Goal: Task Accomplishment & Management: Manage account settings

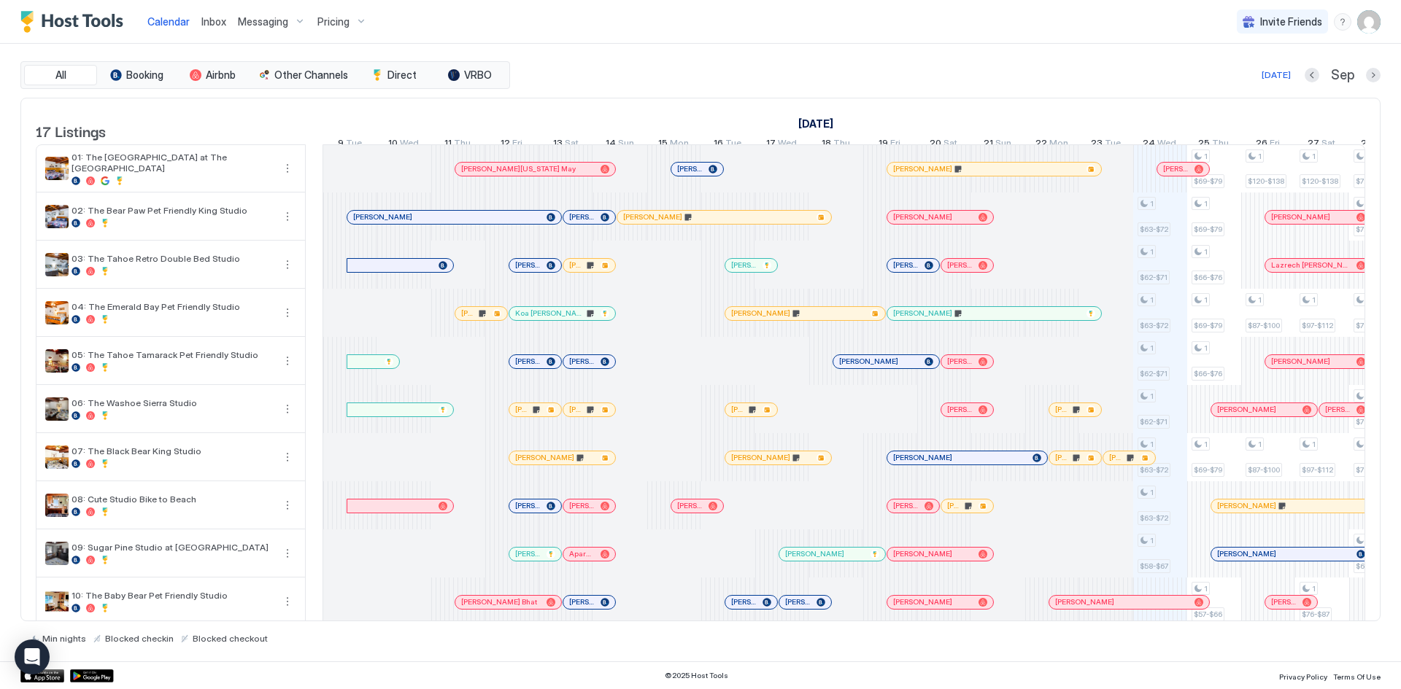
scroll to position [0, 810]
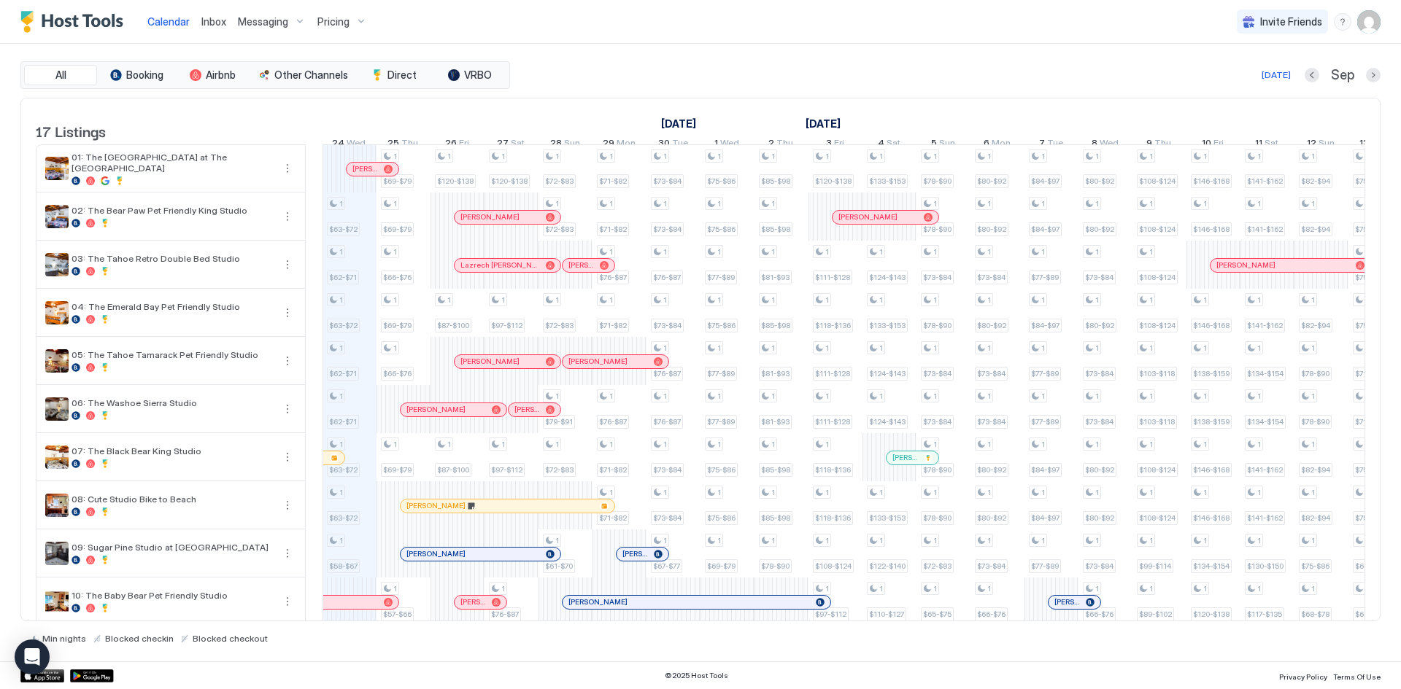
click at [294, 25] on div "Messaging" at bounding box center [272, 21] width 80 height 25
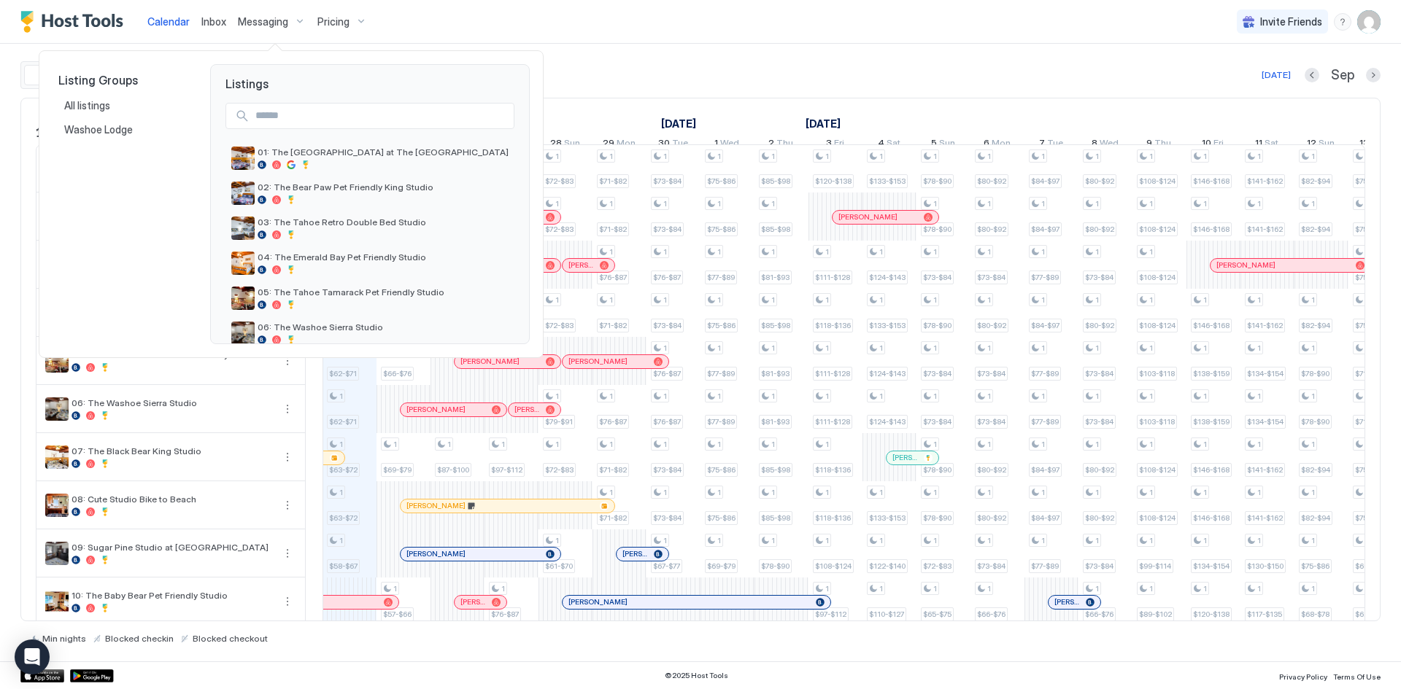
click at [330, 20] on div at bounding box center [700, 344] width 1401 height 689
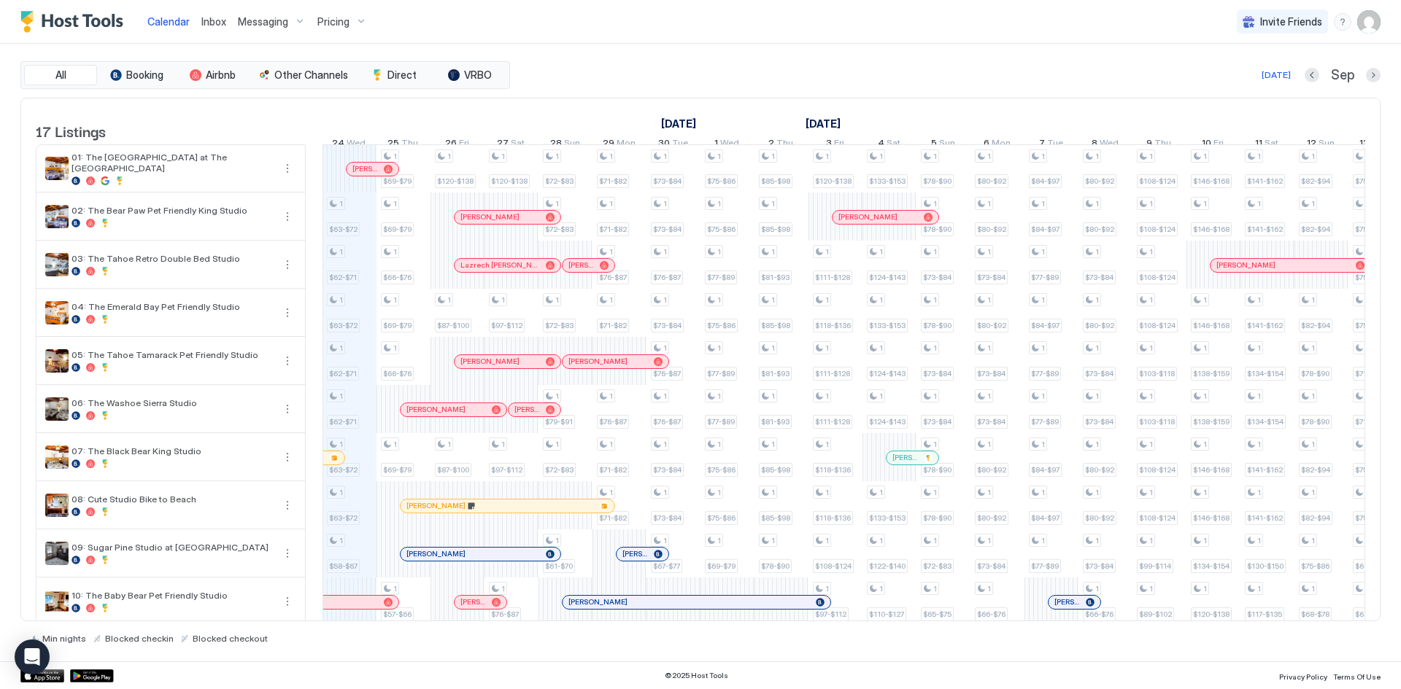
click at [331, 31] on div "Pricing" at bounding box center [341, 21] width 61 height 25
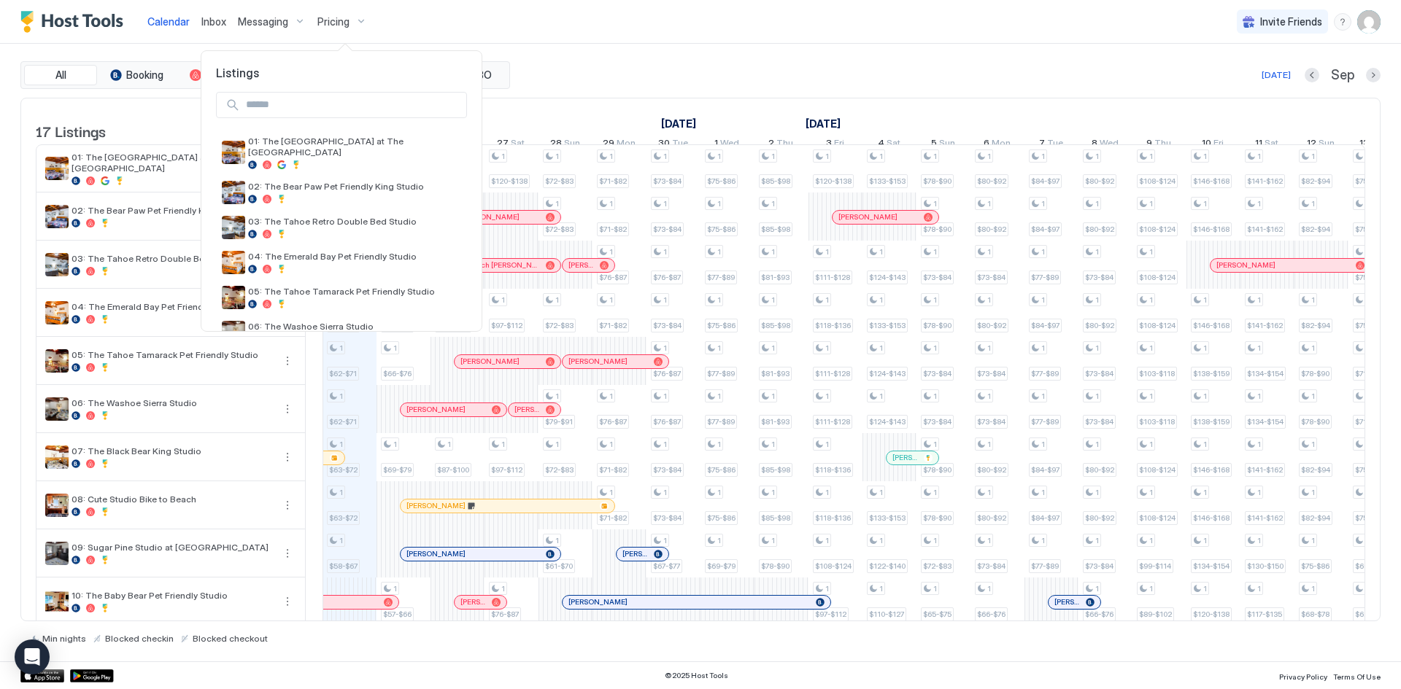
click at [280, 25] on div at bounding box center [700, 344] width 1401 height 689
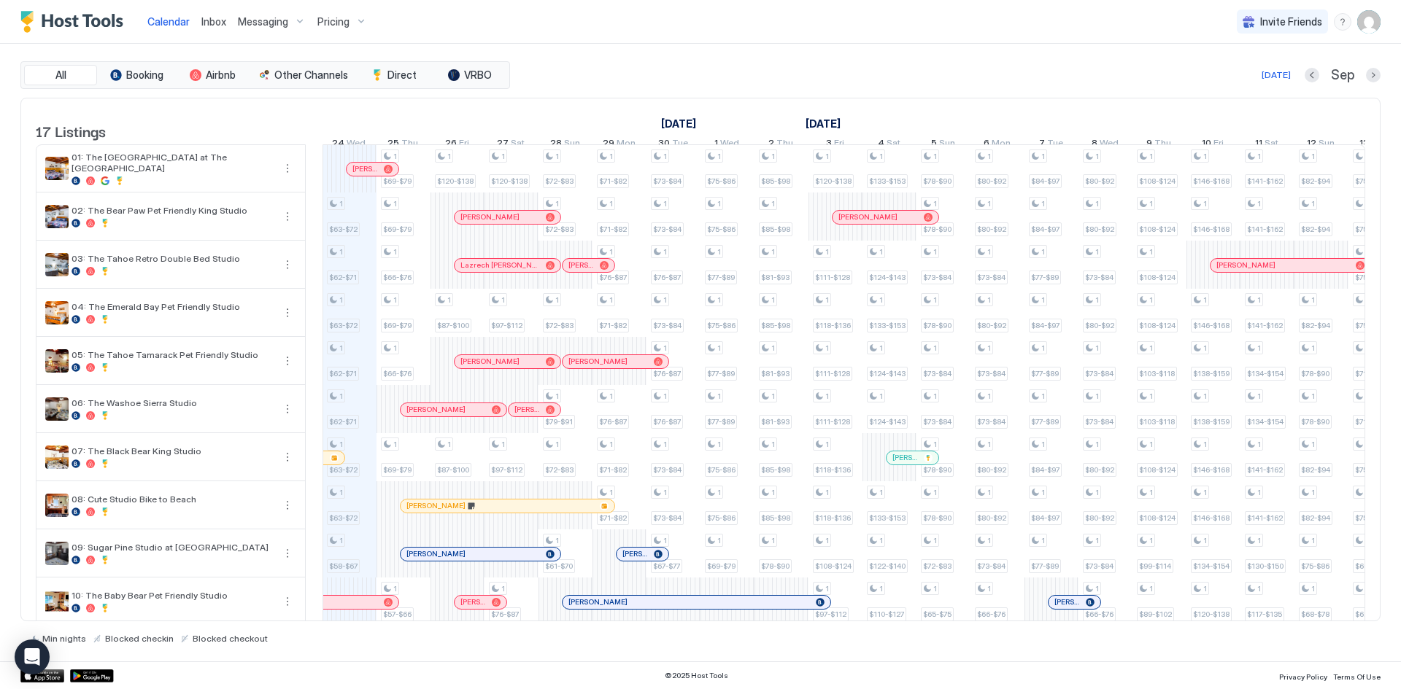
click at [268, 23] on span "Messaging" at bounding box center [263, 21] width 50 height 13
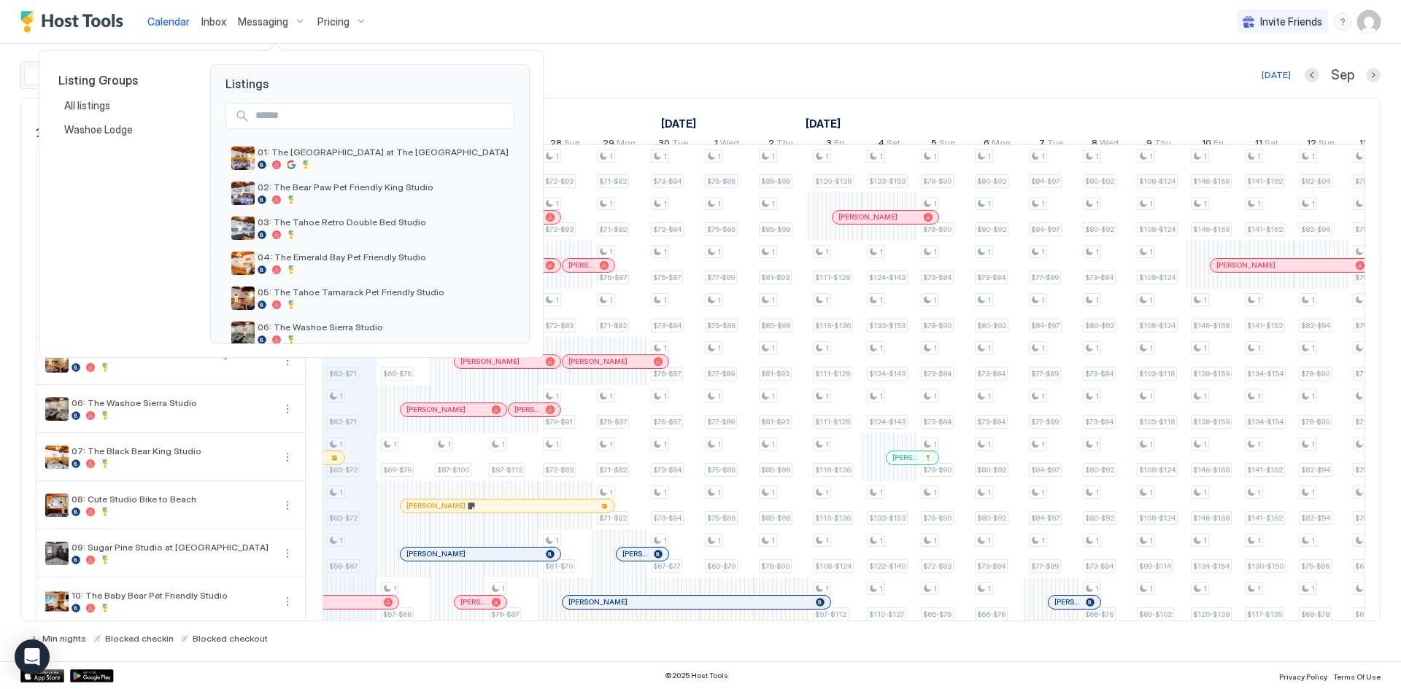
click at [271, 23] on div at bounding box center [700, 344] width 1401 height 689
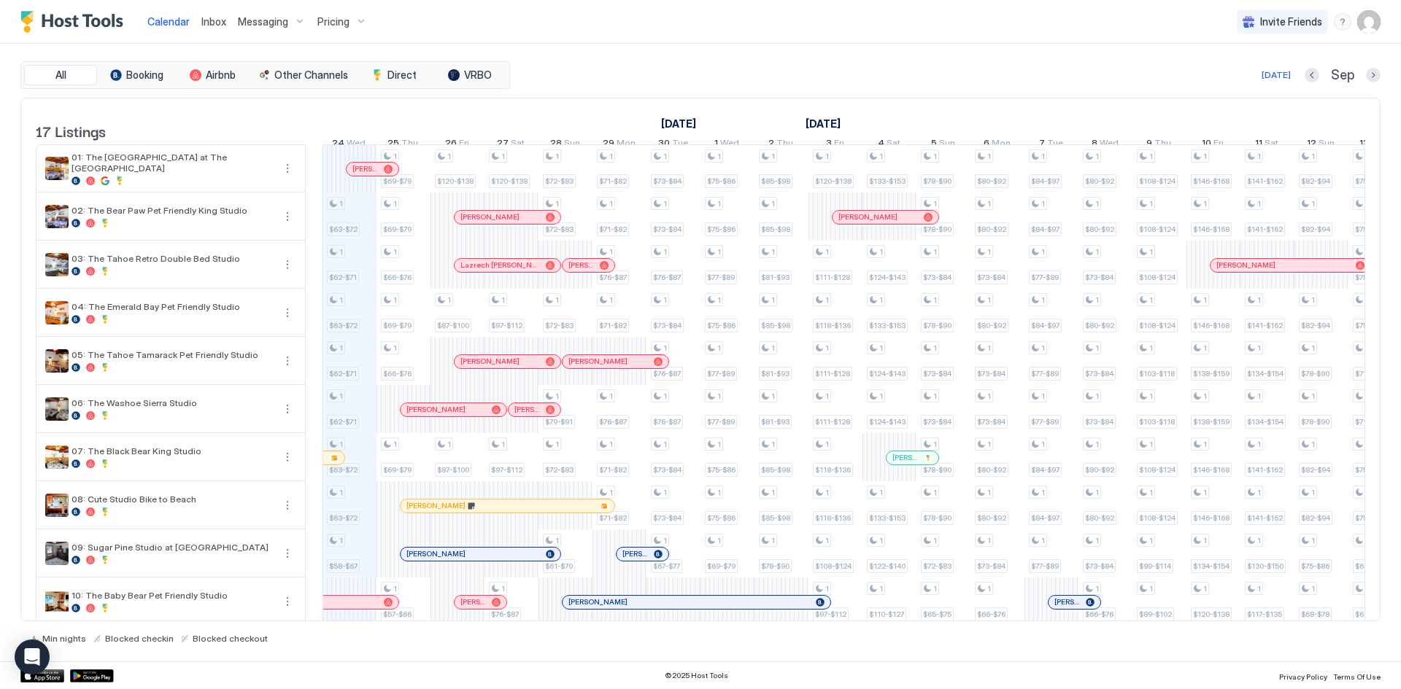
click at [271, 23] on span "Messaging" at bounding box center [263, 21] width 50 height 13
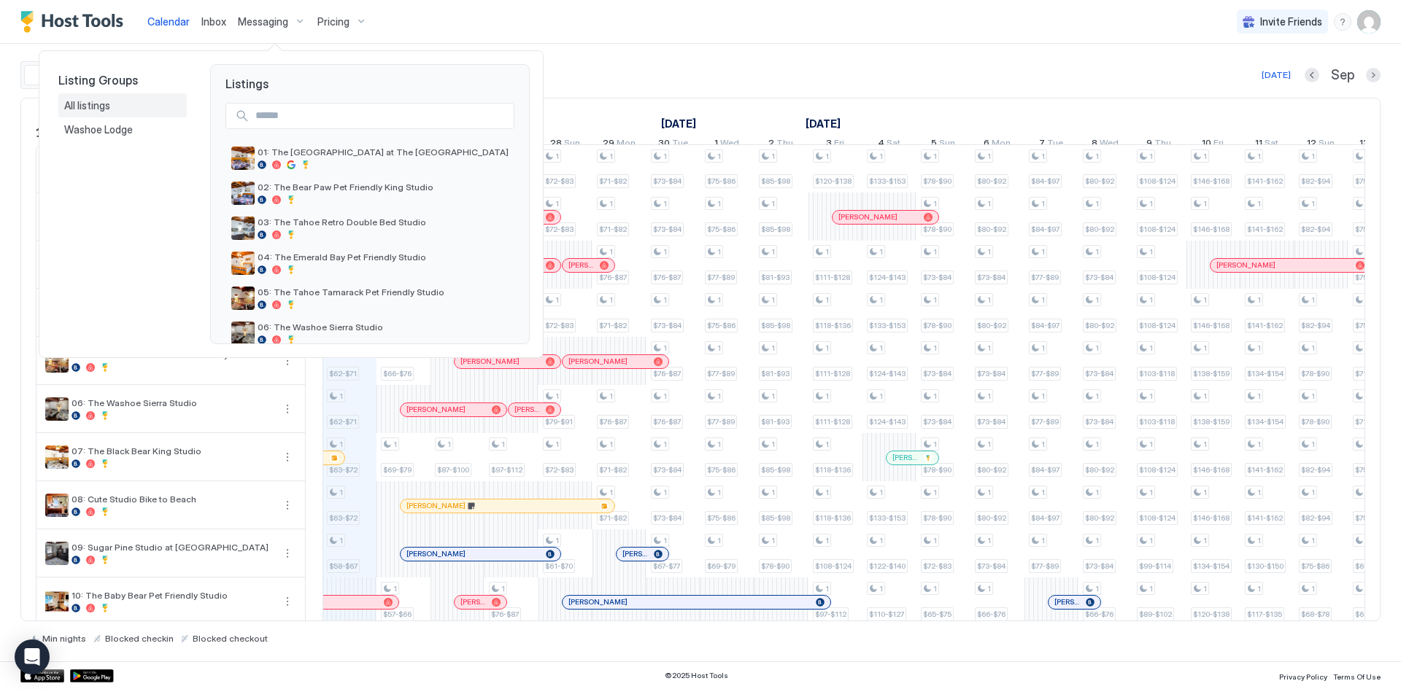
click at [74, 109] on span "All listings" at bounding box center [88, 105] width 48 height 13
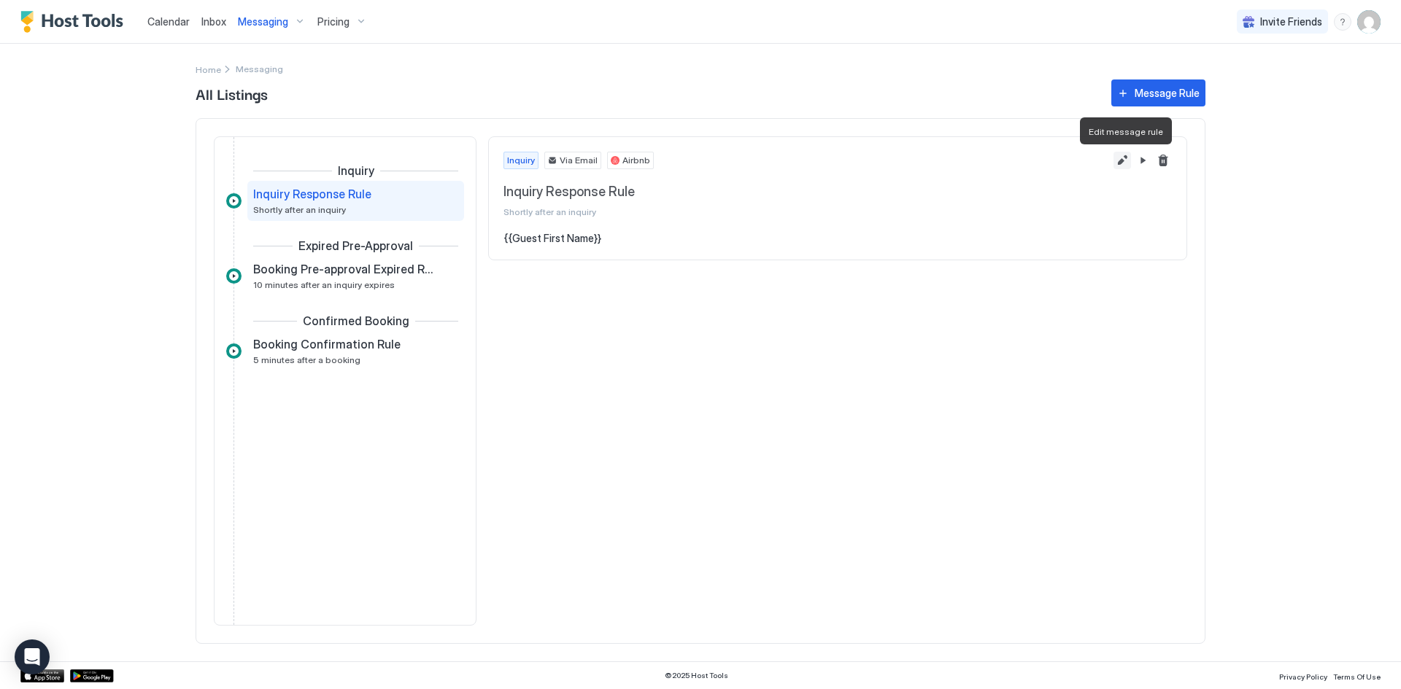
click at [1124, 164] on button "Edit message rule" at bounding box center [1122, 161] width 18 height 18
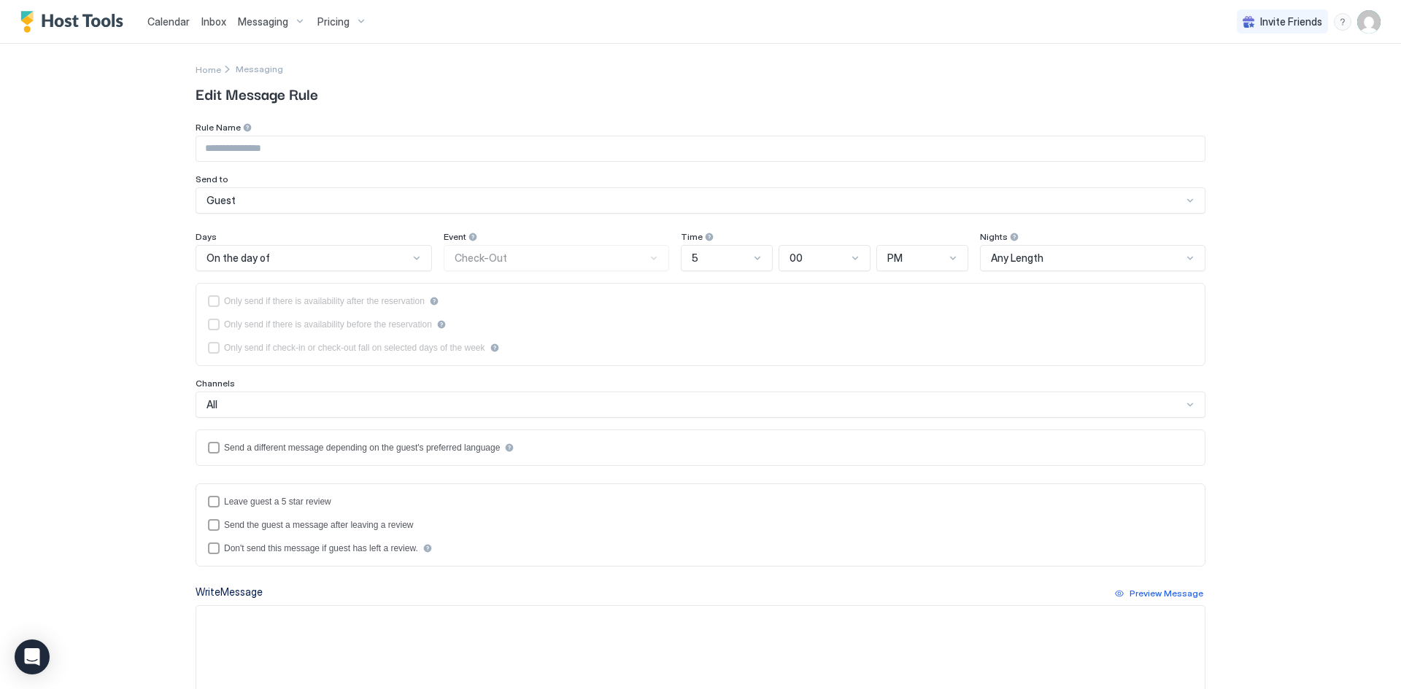
type input "**********"
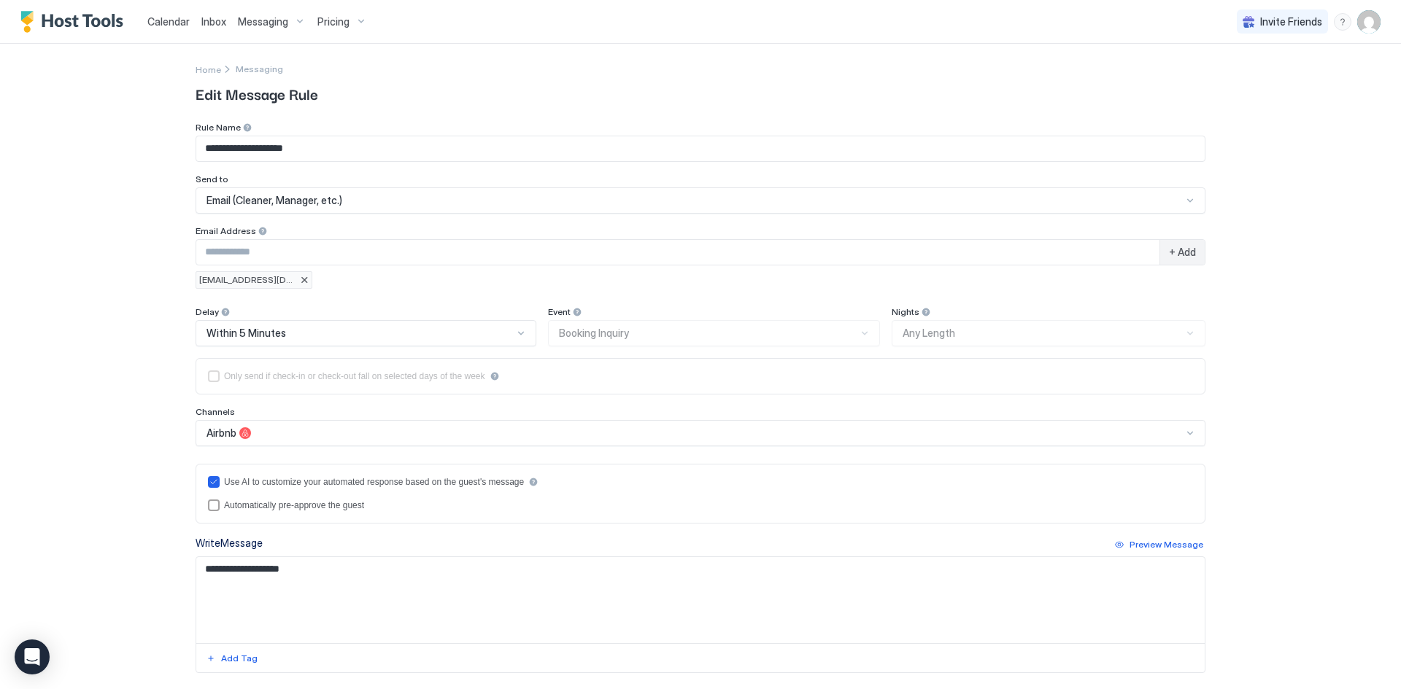
type textarea "**********"
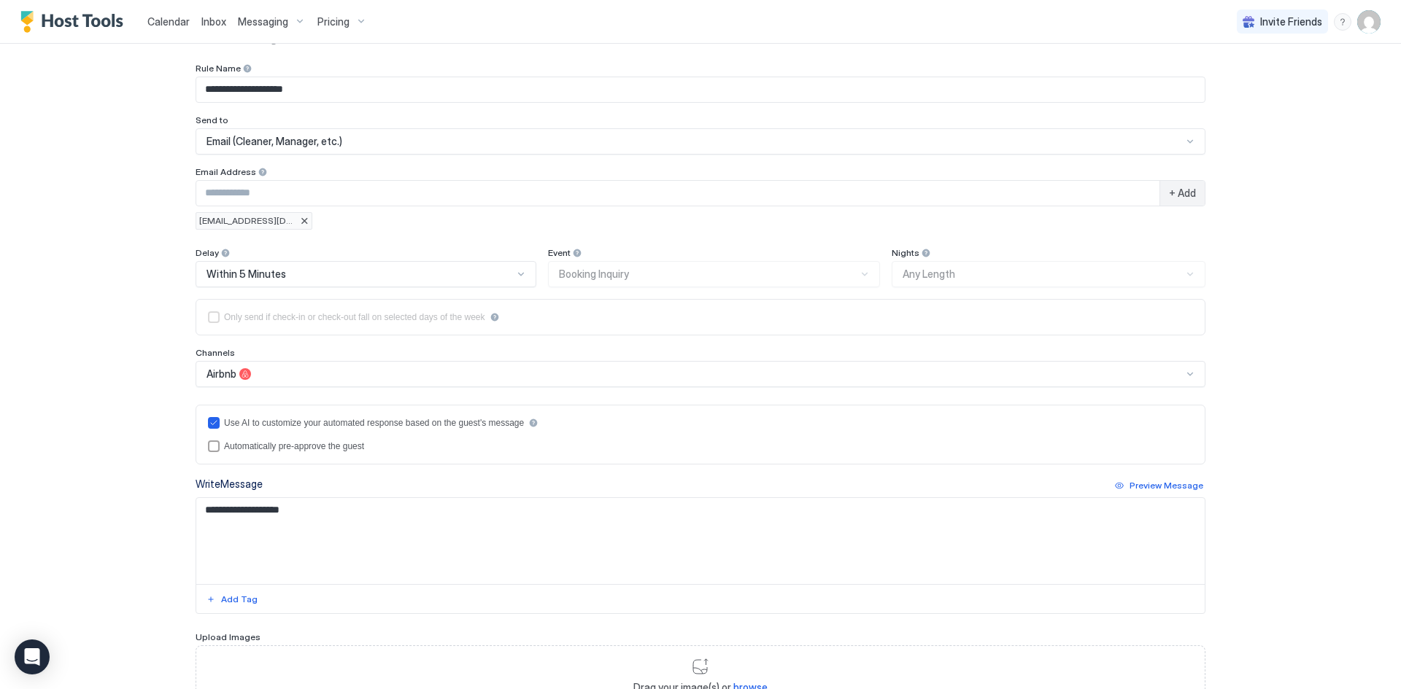
scroll to position [175, 0]
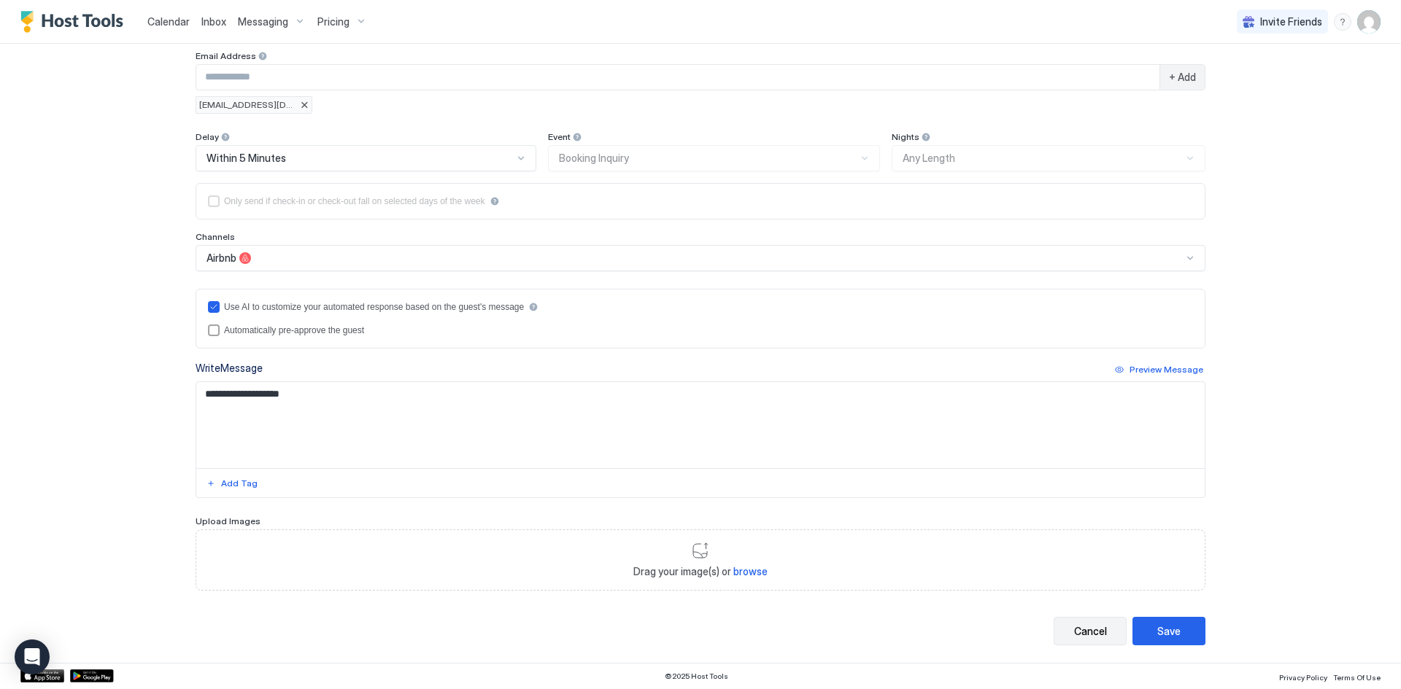
click at [1074, 638] on div "Cancel" at bounding box center [1090, 631] width 33 height 15
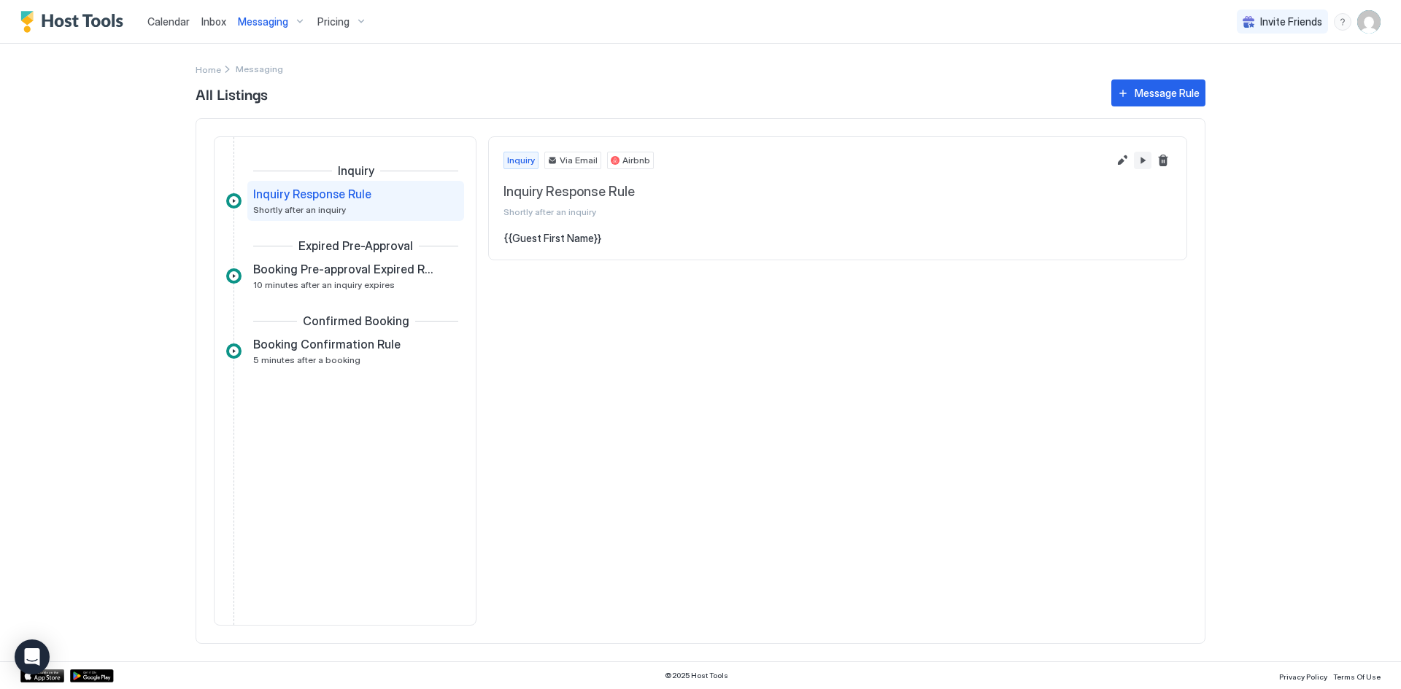
click at [1142, 164] on button "Pause Message Rule" at bounding box center [1143, 161] width 18 height 18
click at [1166, 163] on button "Delete message rule" at bounding box center [1163, 161] width 18 height 18
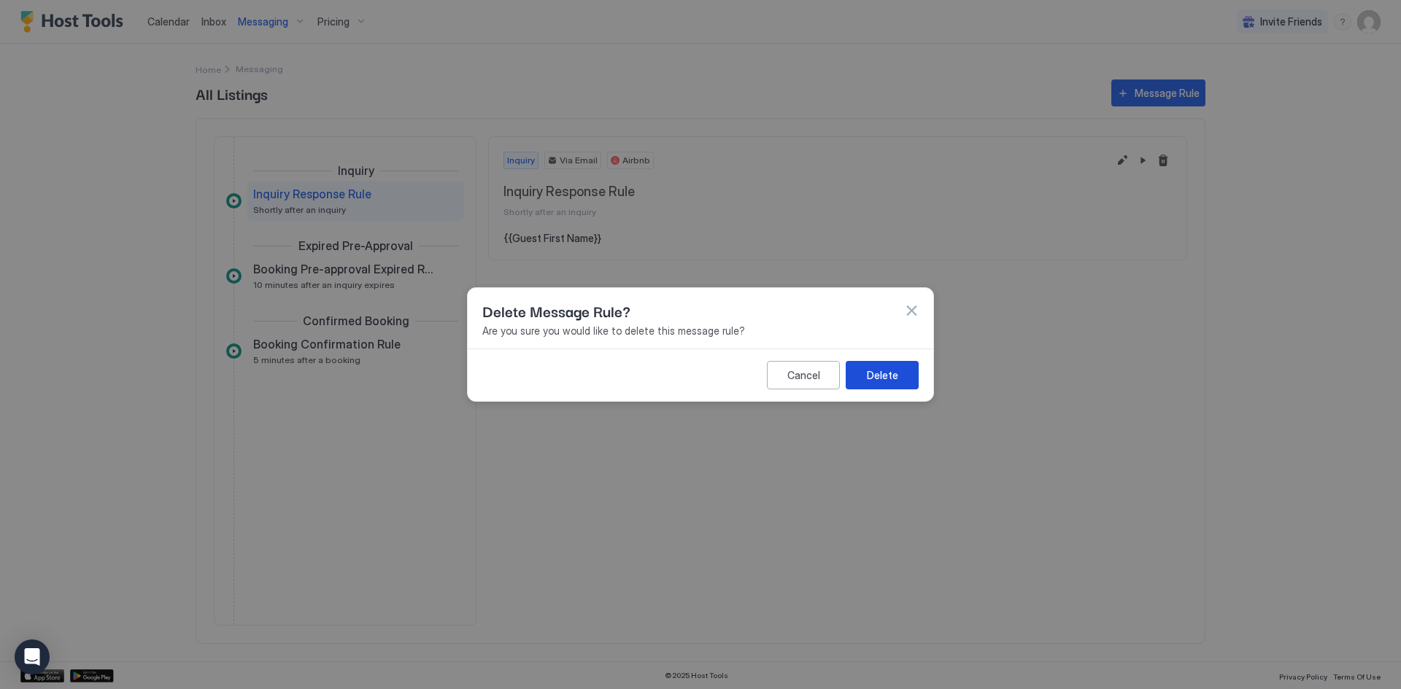
click at [883, 385] on button "Delete" at bounding box center [881, 375] width 73 height 28
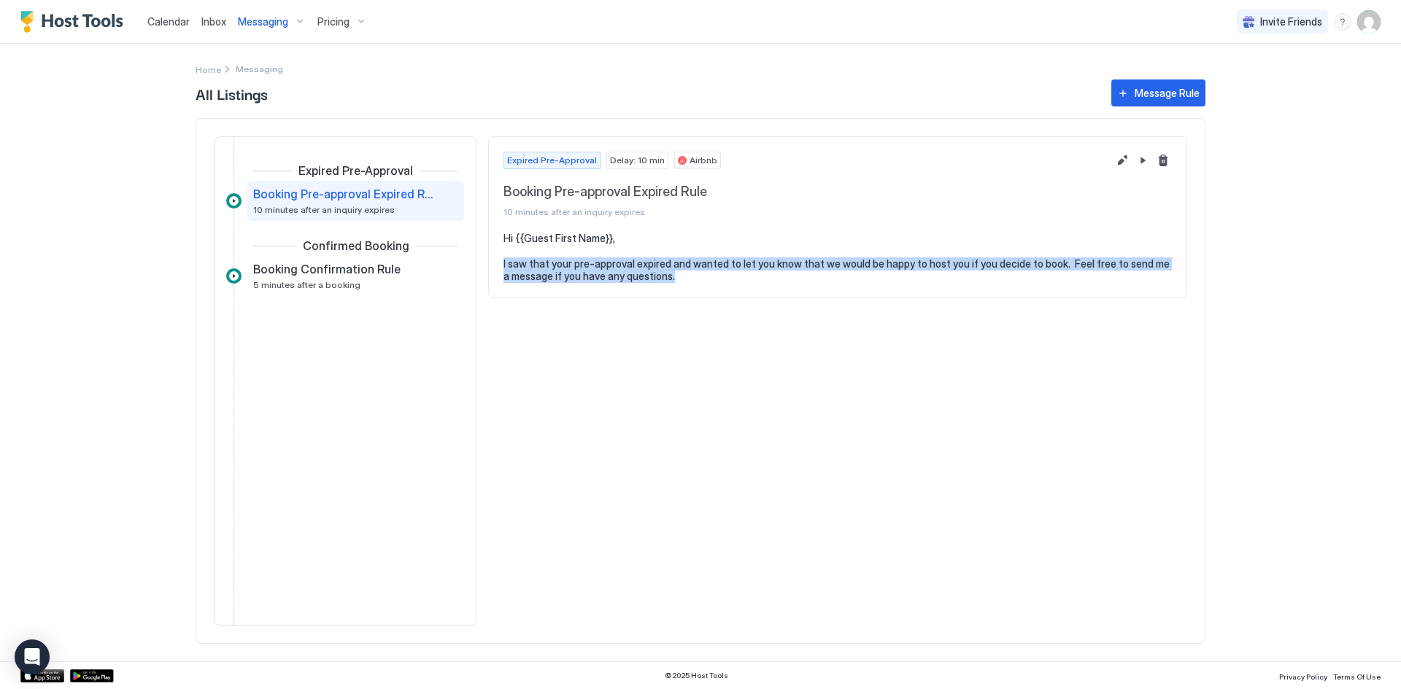
drag, startPoint x: 675, startPoint y: 283, endPoint x: 504, endPoint y: 261, distance: 172.8
click at [504, 261] on section "Hi {{Guest First Name}}, I saw that your pre-approval expired and wanted to let…" at bounding box center [837, 265] width 697 height 66
click at [709, 274] on pre "Hi {{Guest First Name}}, I saw that your pre-approval expired and wanted to let…" at bounding box center [837, 257] width 668 height 51
drag, startPoint x: 858, startPoint y: 263, endPoint x: 862, endPoint y: 276, distance: 13.8
click at [862, 276] on pre "Hi {{Guest First Name}}, I saw that your pre-approval expired and wanted to let…" at bounding box center [837, 257] width 668 height 51
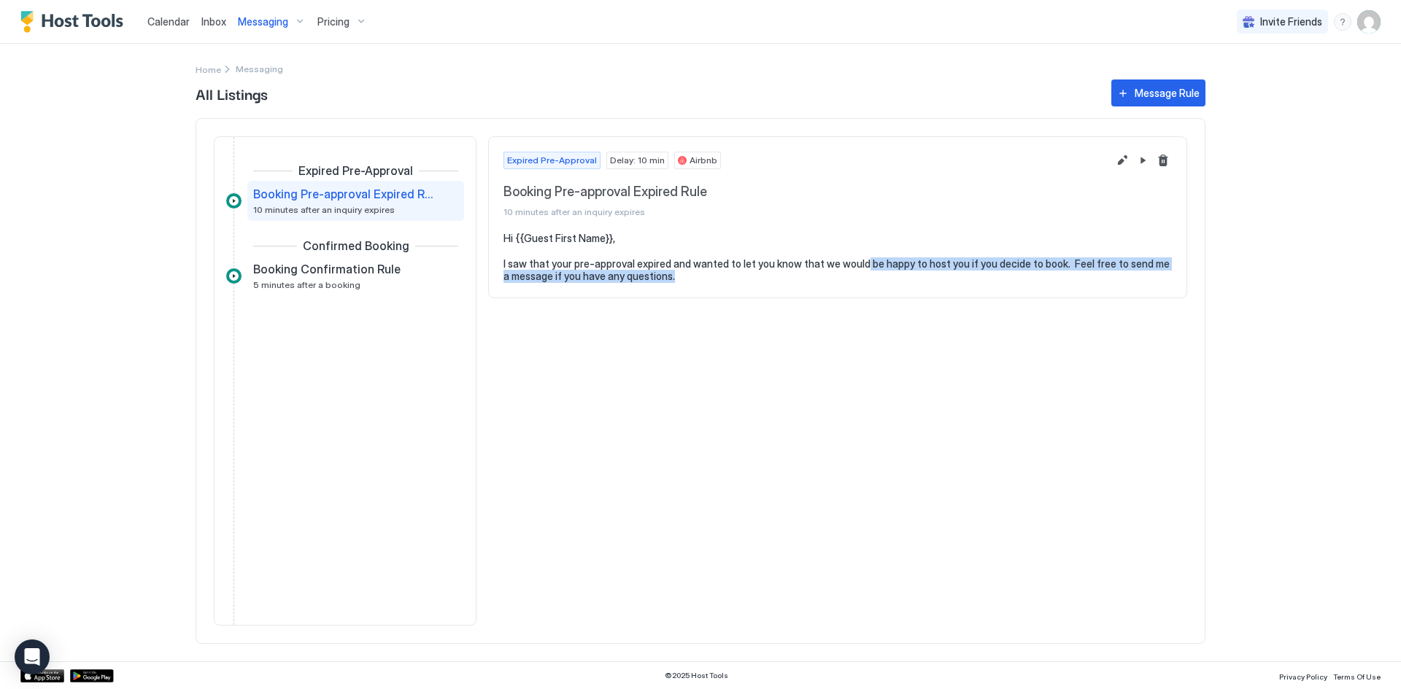
click at [728, 355] on div "Expired Pre-Approval Delay: 10 min Airbnb Booking Pre-approval Expired Rule 10 …" at bounding box center [837, 380] width 699 height 489
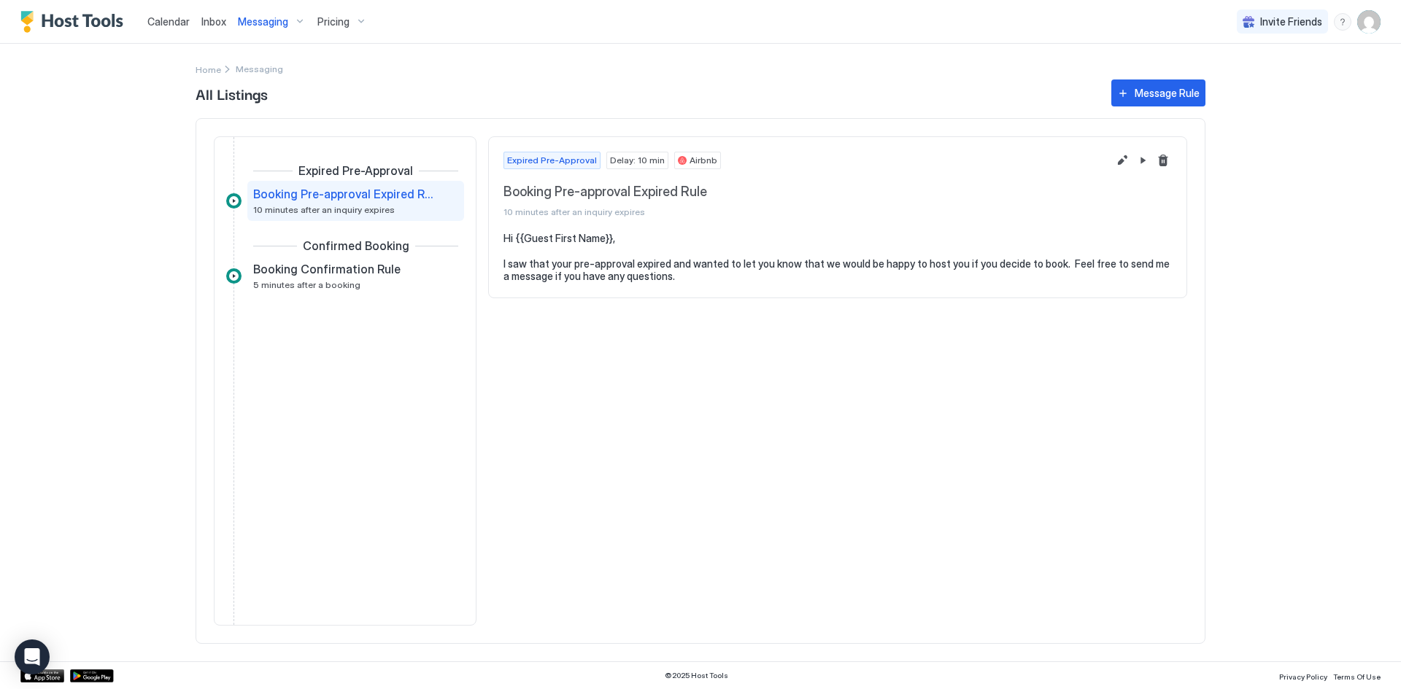
click at [162, 26] on span "Calendar" at bounding box center [168, 21] width 42 height 12
